Goal: Task Accomplishment & Management: Complete application form

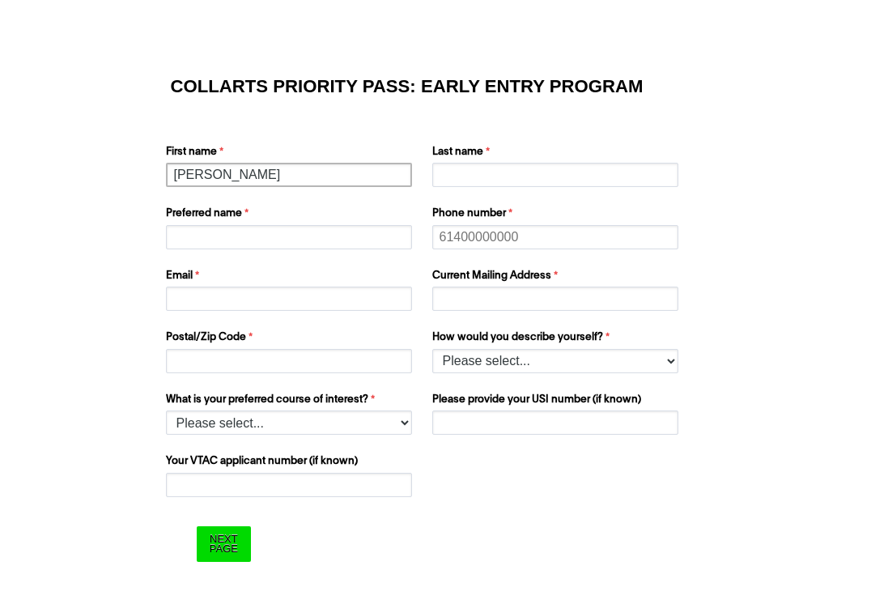
type input "[PERSON_NAME]"
type input "Muencharoen"
type input "e"
type input "[PERSON_NAME]"
type input "0"
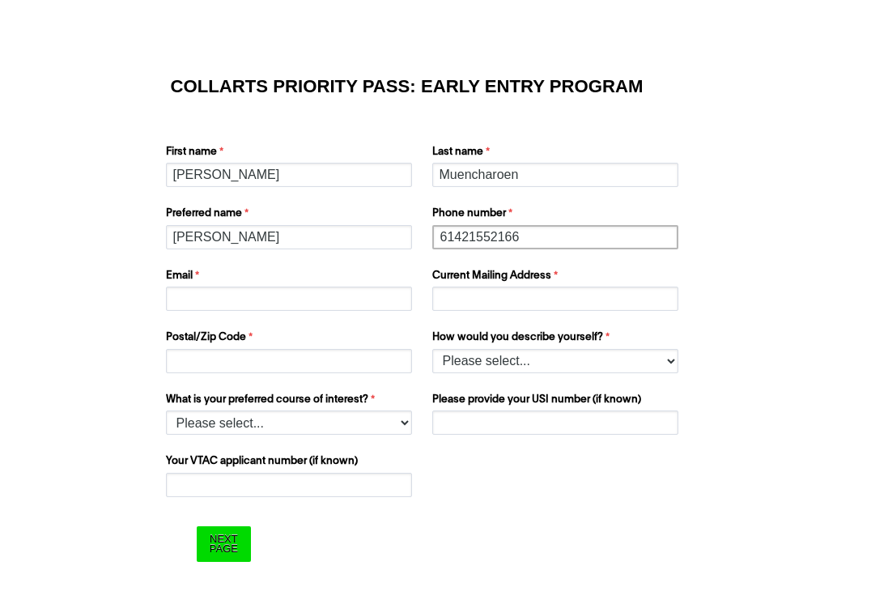
type input "61421552166"
type input "[EMAIL_ADDRESS][DOMAIN_NAME]"
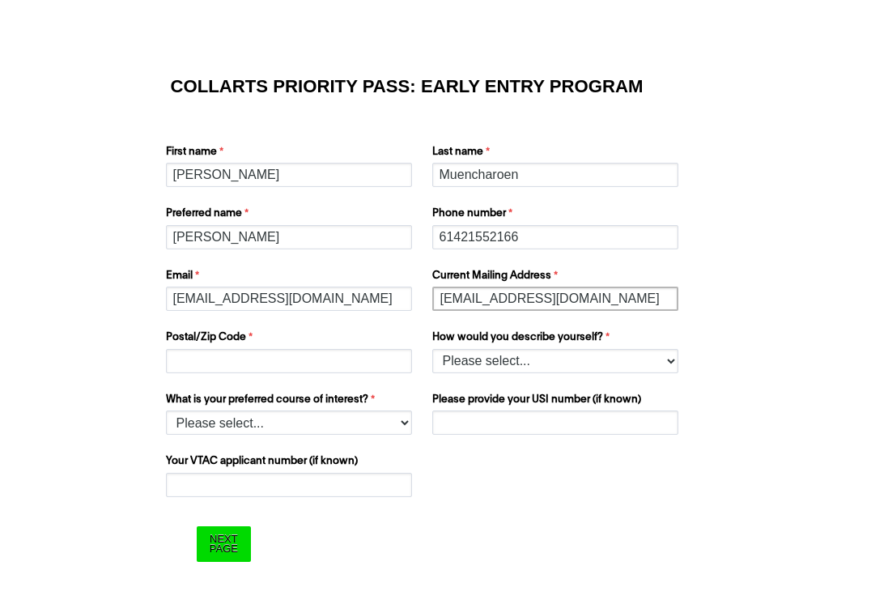
type input "[EMAIL_ADDRESS][DOMAIN_NAME]"
type input "2558"
select select "tfa_158"
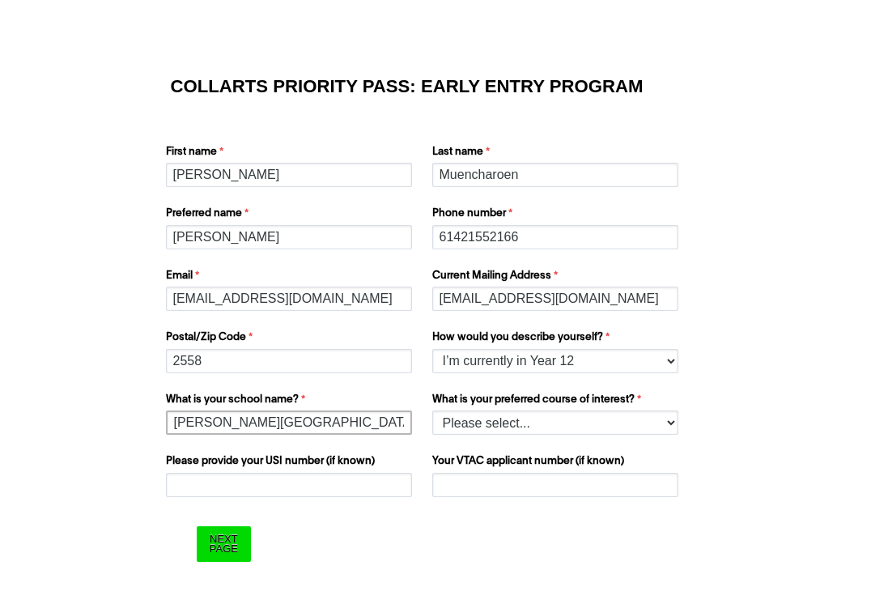
type input "[PERSON_NAME][GEOGRAPHIC_DATA]"
select select "tfa_1220"
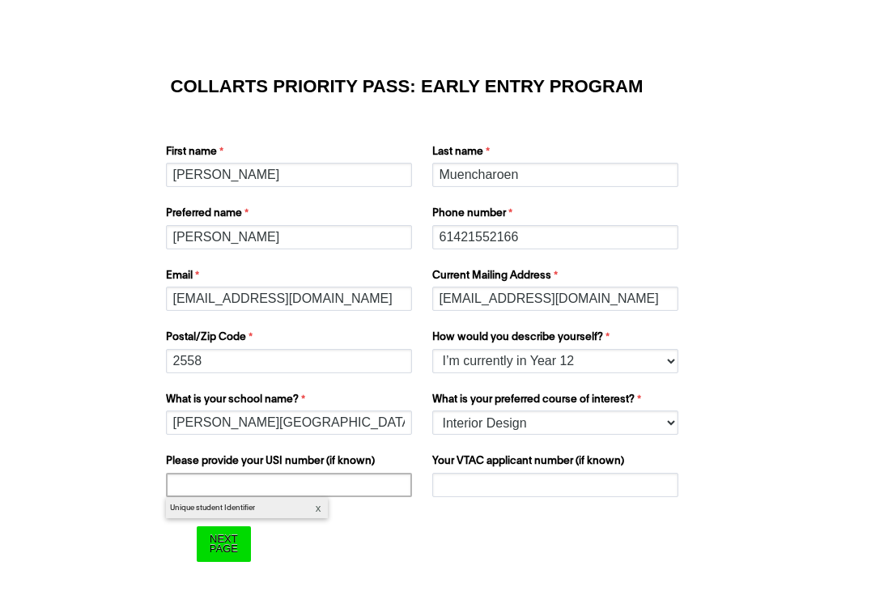
click at [221, 485] on input "Please provide your USI number (if known)" at bounding box center [289, 485] width 246 height 24
paste input "JG4K8GLAR8"
type input "JG4K8GLAR8"
click at [484, 483] on input "Your VTAC applicant number (if known)" at bounding box center [555, 485] width 246 height 24
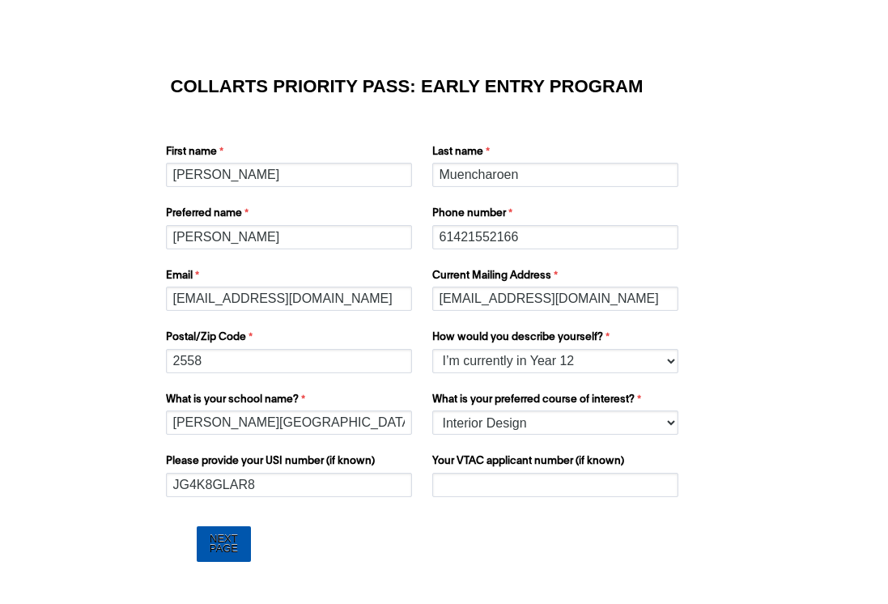
click at [236, 544] on input "Next Page" at bounding box center [224, 543] width 54 height 35
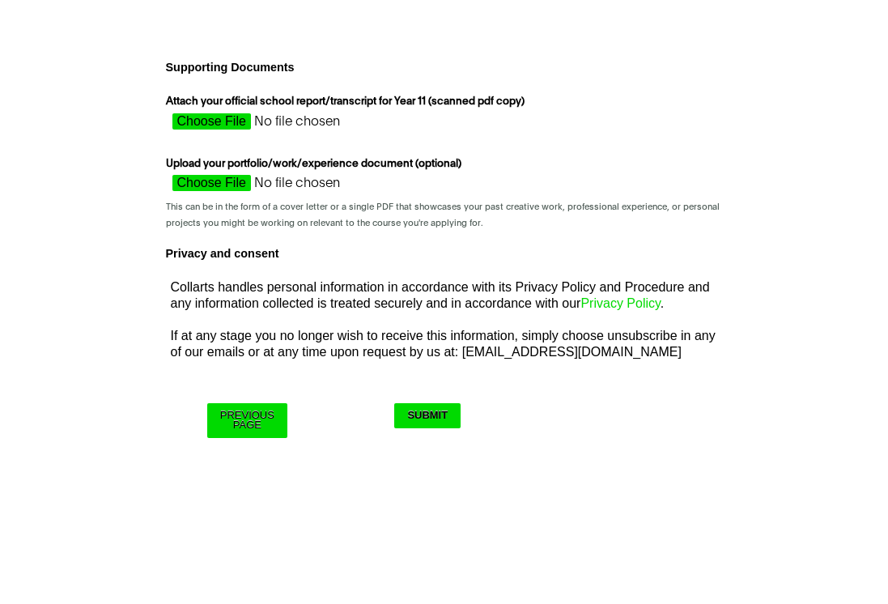
click at [567, 230] on div "Upload your portfolio/work/experience document (optional) This can be in the fo…" at bounding box center [444, 193] width 570 height 81
click at [217, 121] on input "Attach your official school report/transcript for Year 11 (scanned pdf copy)" at bounding box center [310, 125] width 288 height 24
click at [226, 116] on input "Attach your official school report/transcript for Year 11 (scanned pdf copy)" at bounding box center [310, 125] width 288 height 24
type input "C:\fakepath\yr 11 report sem 2 .pdf"
click at [435, 419] on input "Submit" at bounding box center [427, 415] width 66 height 25
